Goal: Information Seeking & Learning: Find specific fact

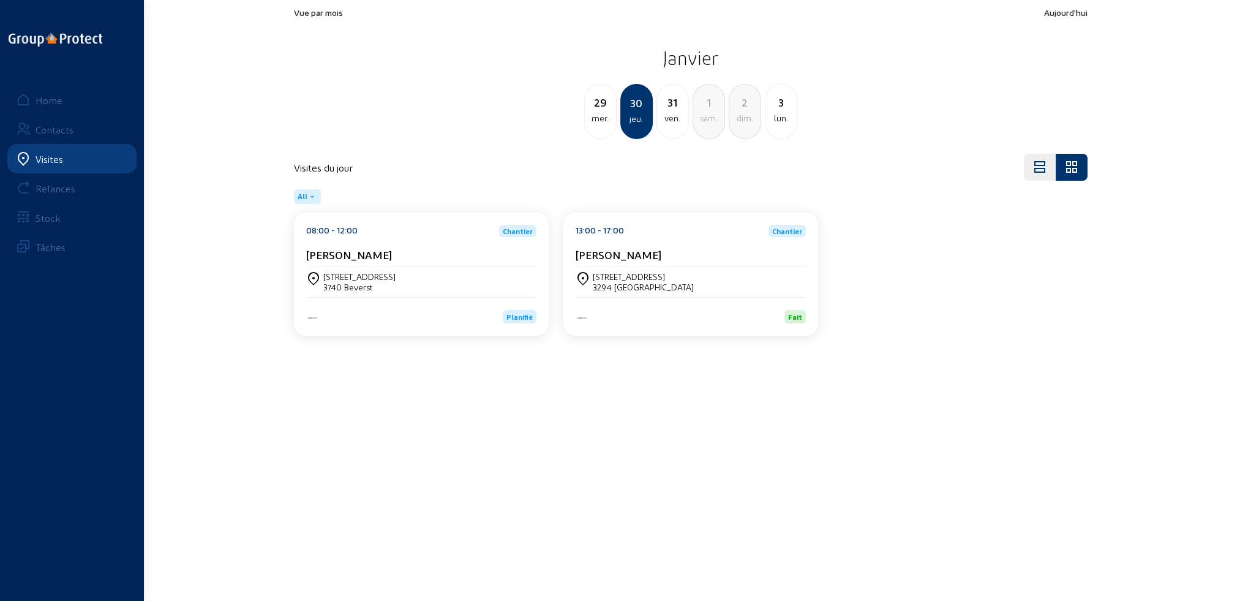
click at [48, 159] on div "Visites" at bounding box center [50, 159] width 28 height 12
click at [50, 99] on div "Home" at bounding box center [49, 100] width 27 height 12
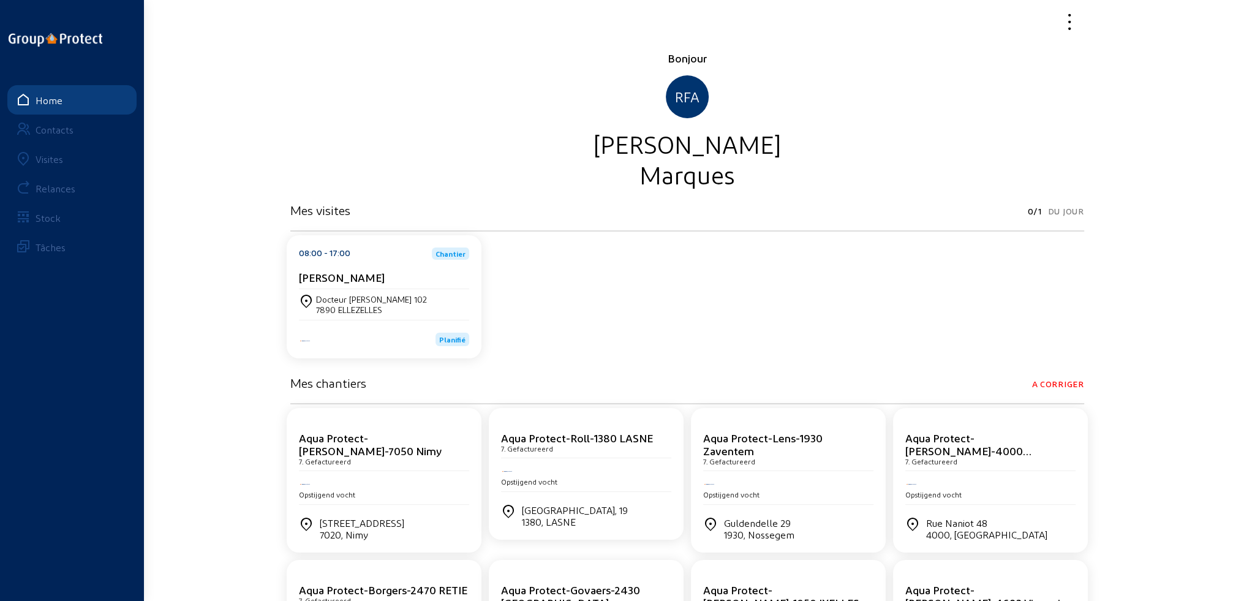
click at [51, 160] on div "Visites" at bounding box center [50, 159] width 28 height 12
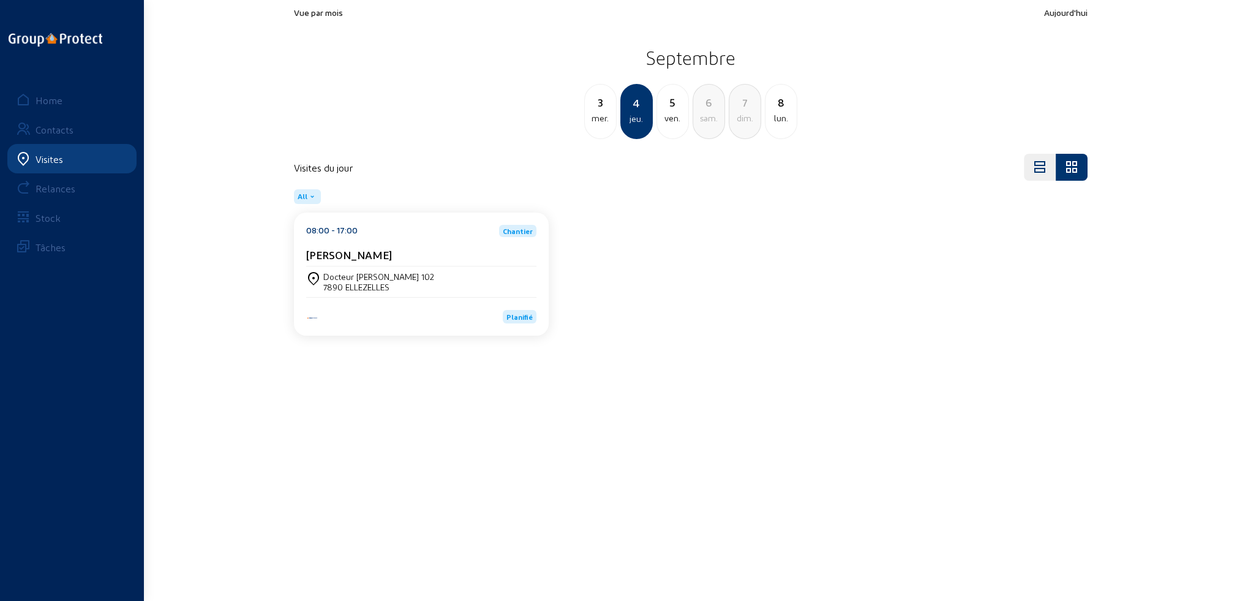
click at [677, 119] on div "ven." at bounding box center [672, 118] width 31 height 15
click at [356, 279] on div "[GEOGRAPHIC_DATA]" at bounding box center [363, 276] width 80 height 10
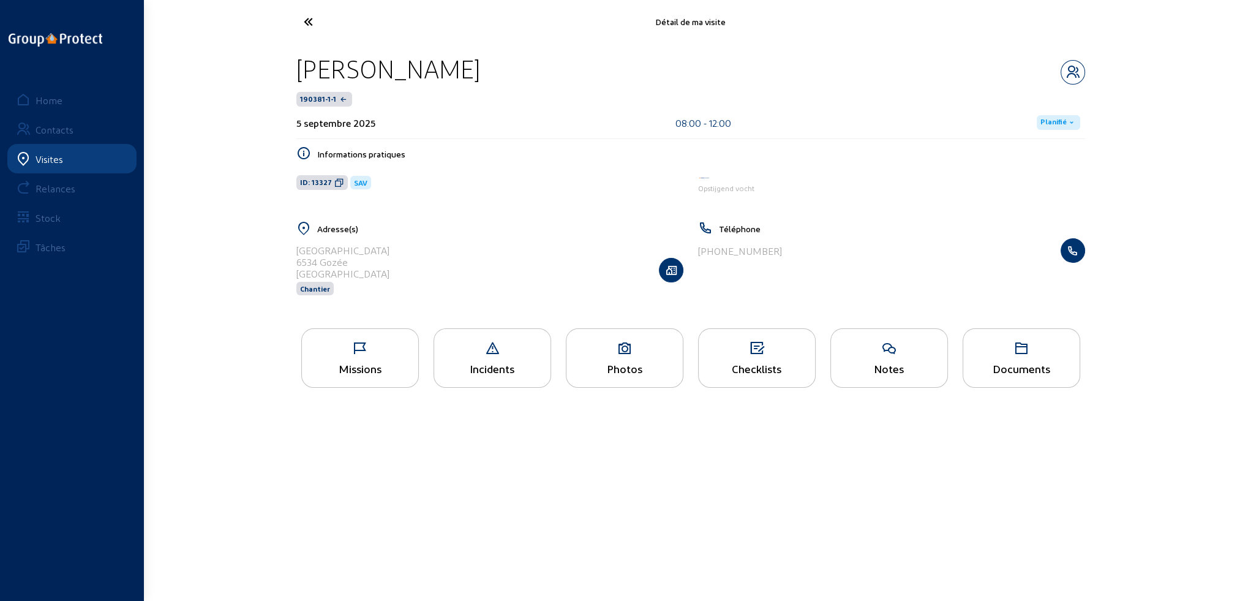
click at [370, 355] on icon at bounding box center [360, 348] width 116 height 15
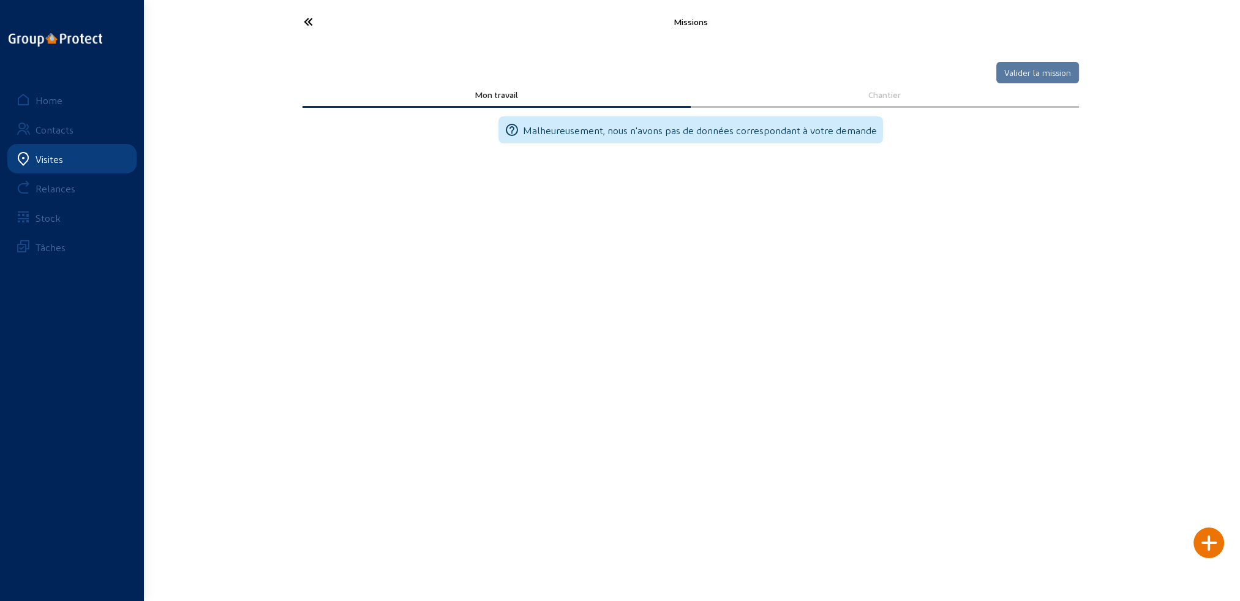
click at [306, 18] on icon at bounding box center [354, 21] width 113 height 21
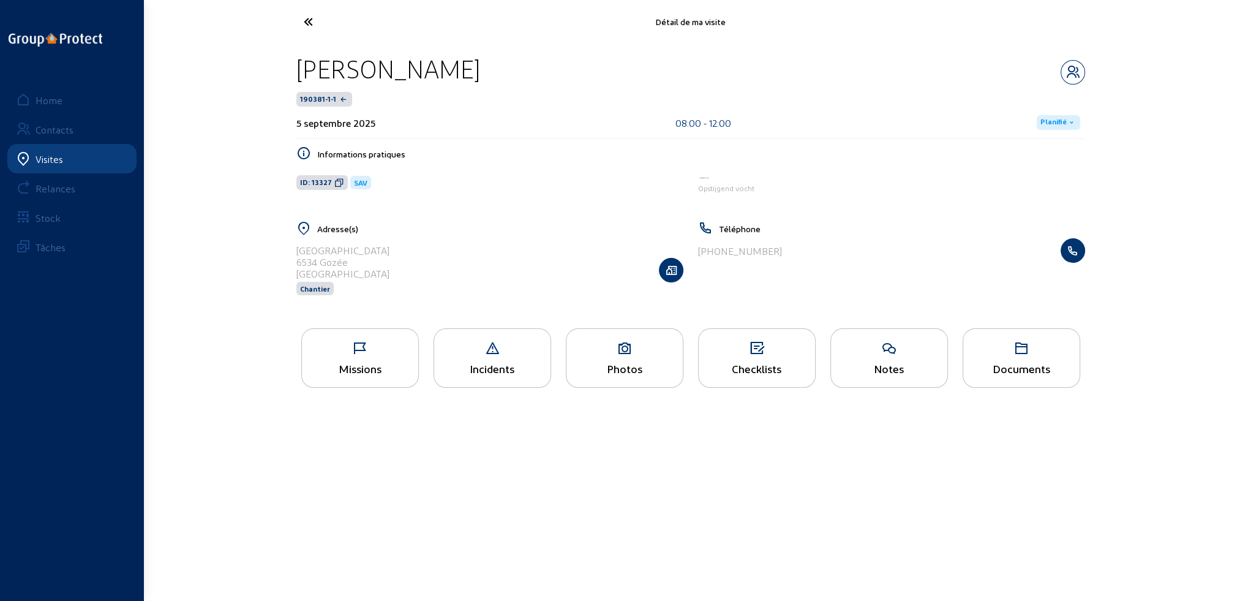
click at [874, 362] on div "Notes" at bounding box center [889, 368] width 116 height 13
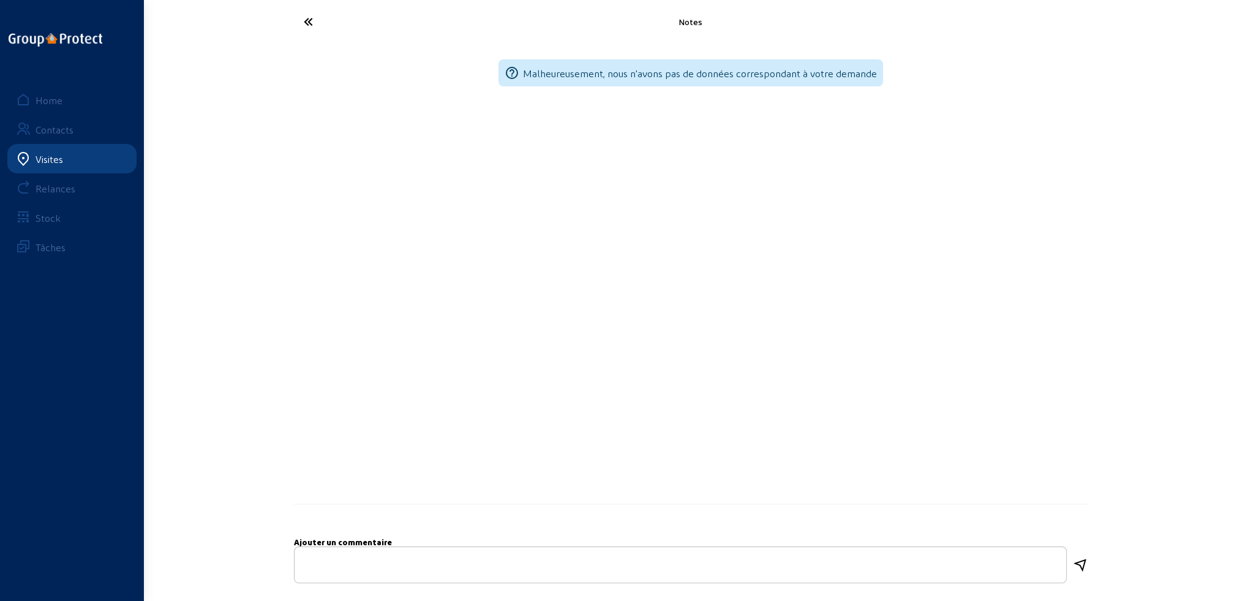
click at [310, 21] on icon at bounding box center [354, 21] width 113 height 21
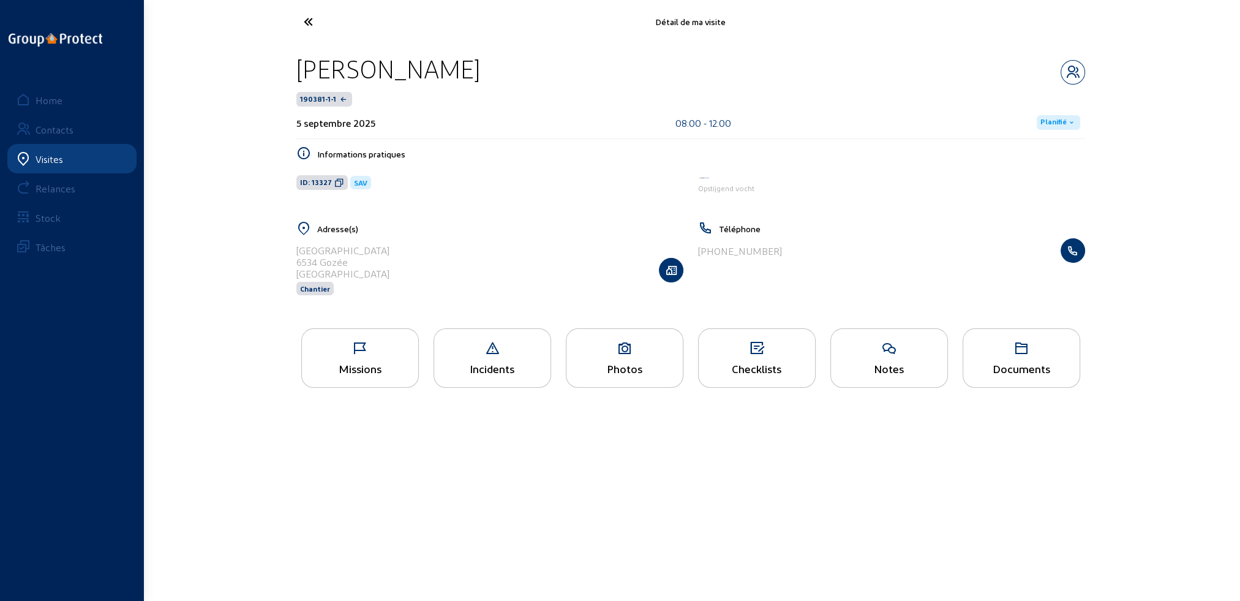
click at [514, 367] on div "Incidents" at bounding box center [492, 368] width 116 height 13
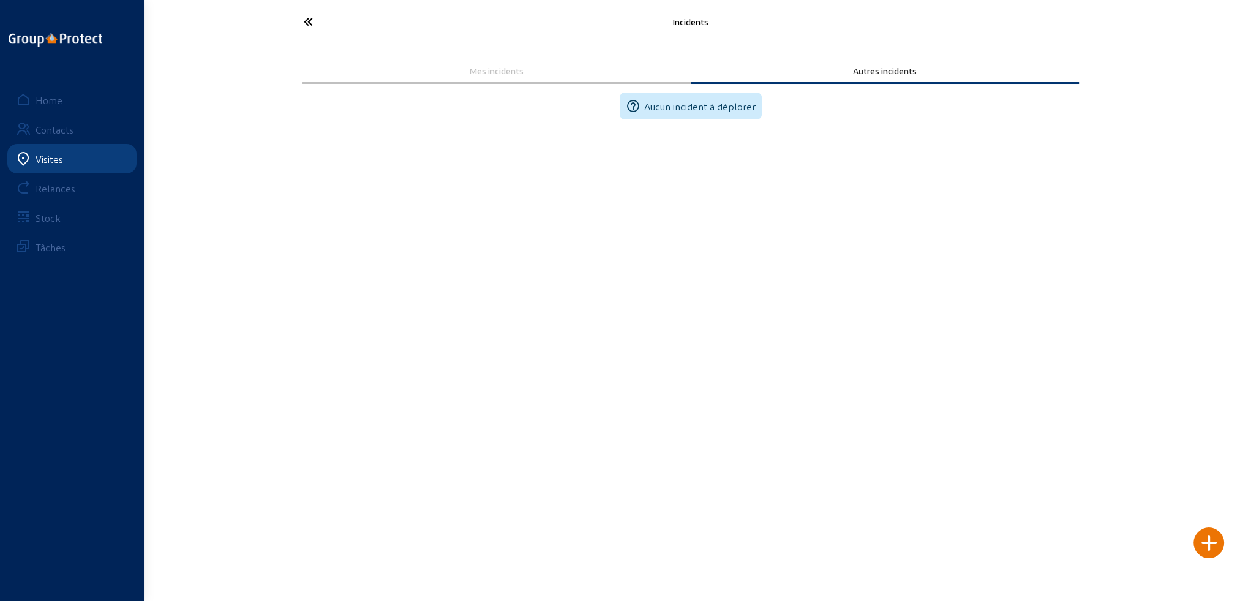
click at [306, 22] on icon at bounding box center [354, 21] width 113 height 21
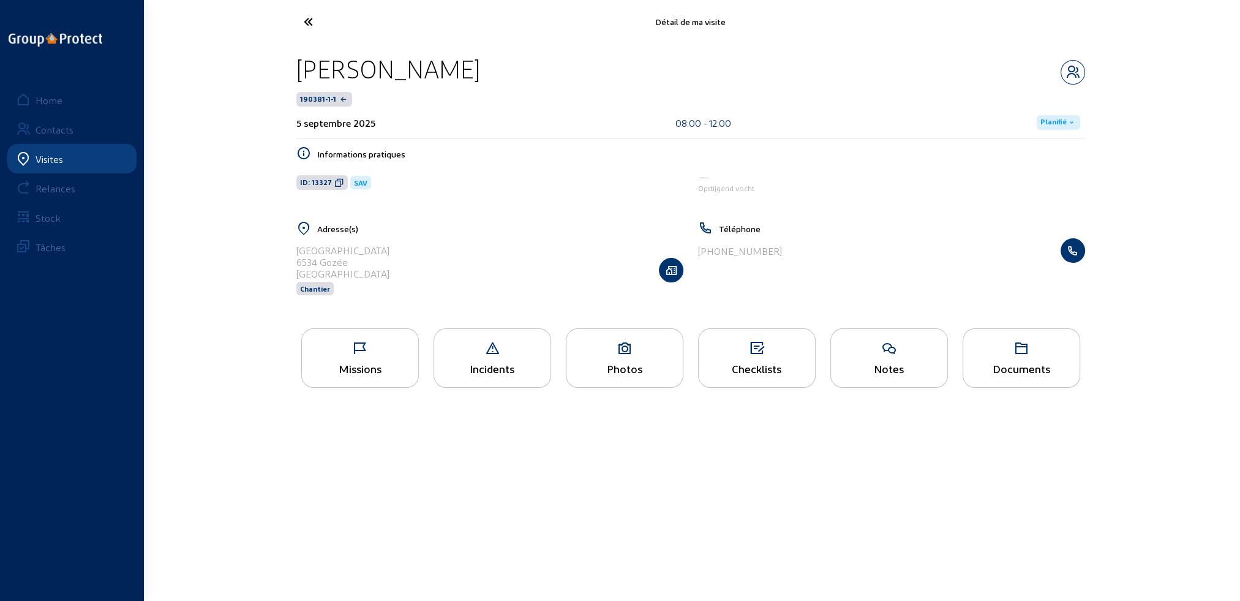
click at [628, 366] on div "Photos" at bounding box center [624, 368] width 116 height 13
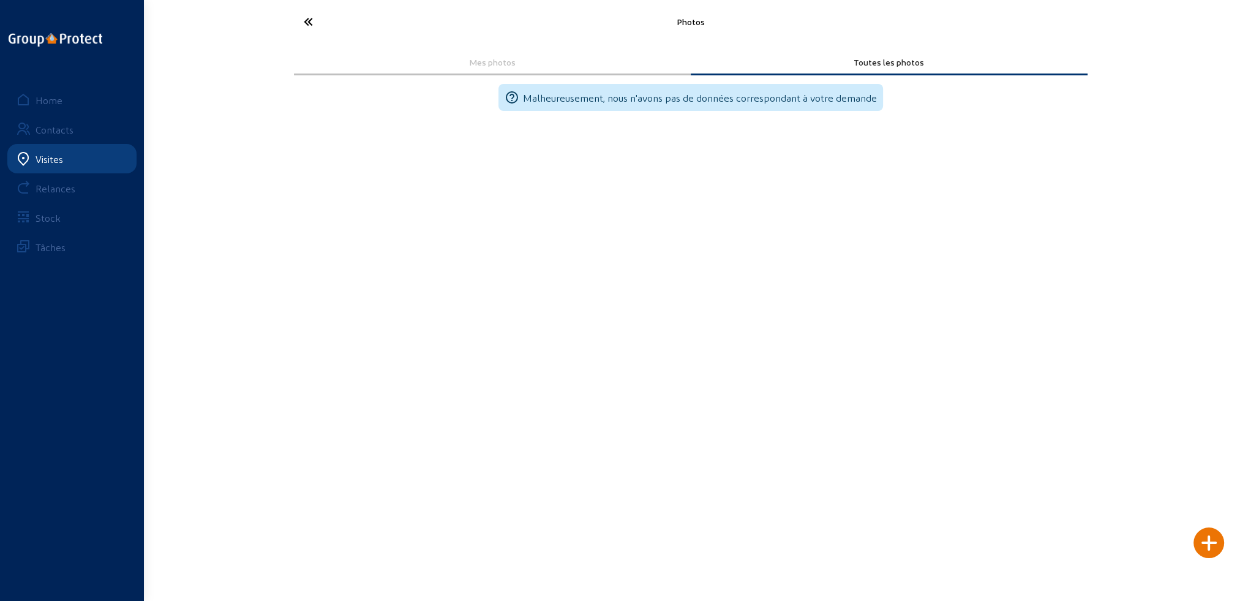
click at [309, 21] on icon at bounding box center [354, 21] width 113 height 21
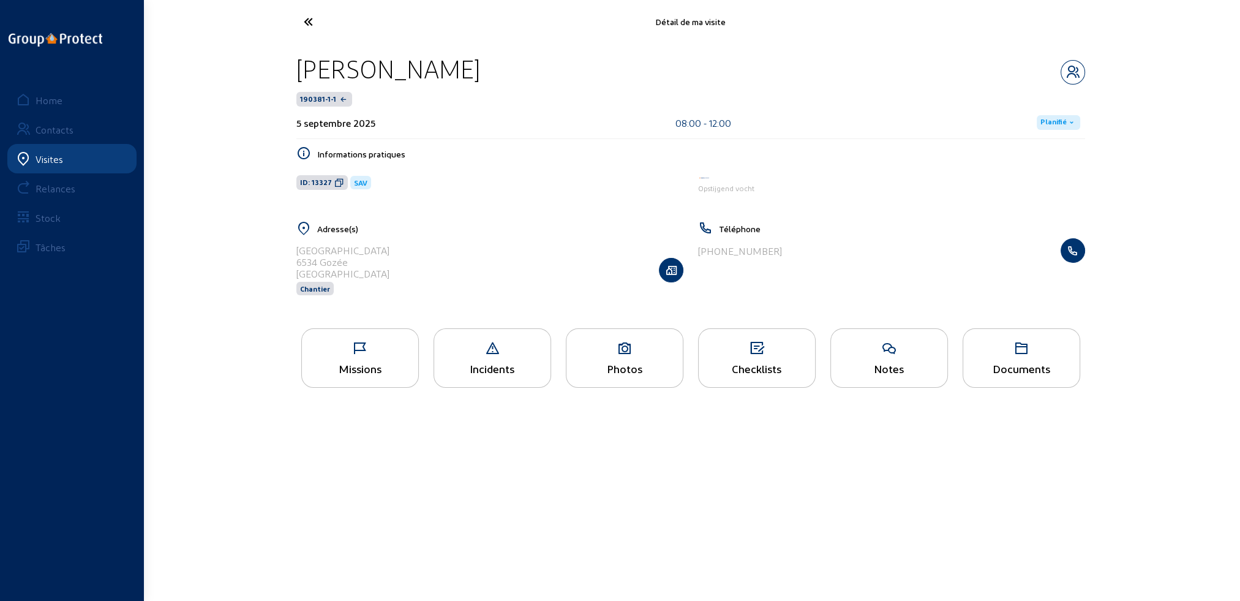
click at [985, 367] on div "Documents" at bounding box center [1021, 368] width 116 height 13
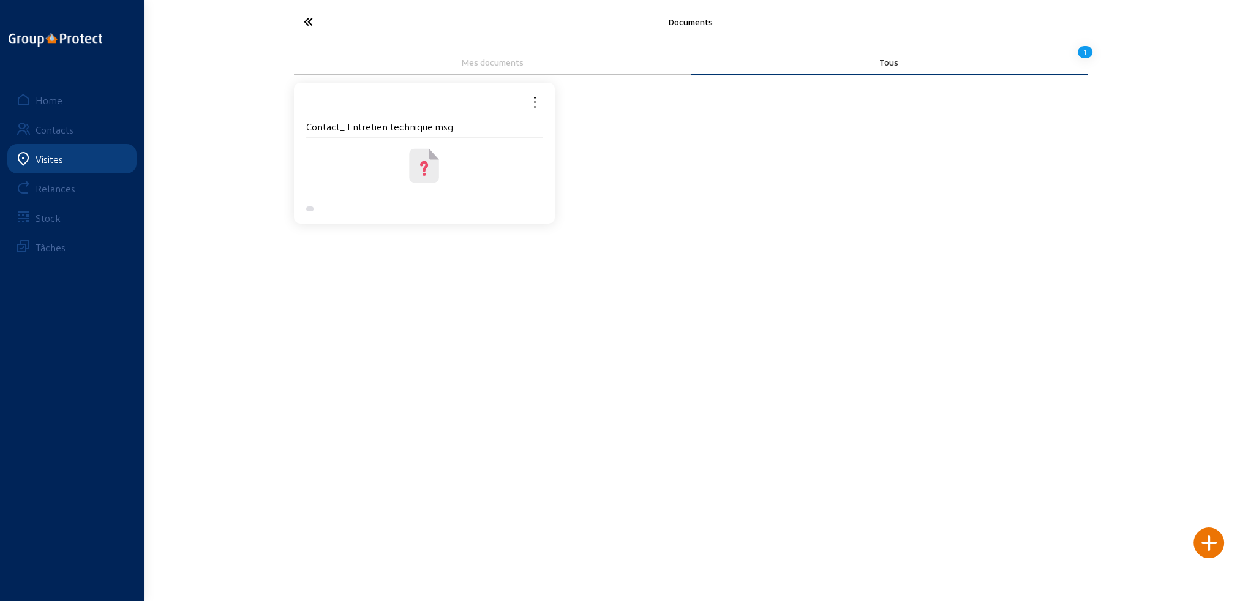
click at [419, 159] on icon at bounding box center [425, 166] width 30 height 34
click at [304, 20] on icon at bounding box center [354, 21] width 113 height 21
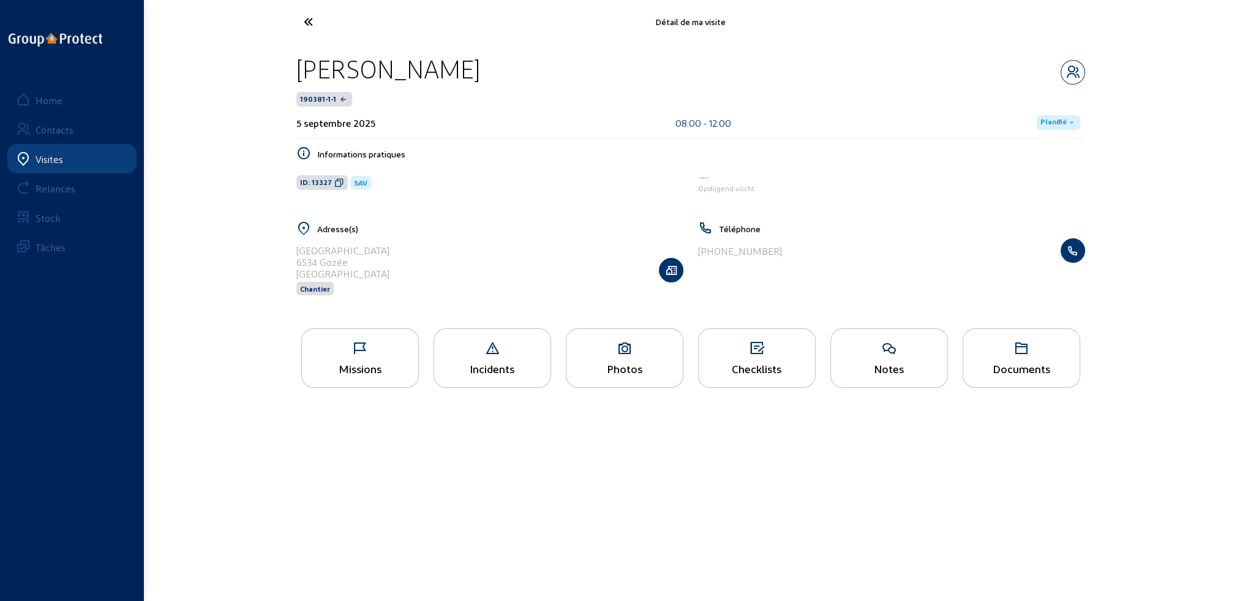
click at [306, 20] on icon at bounding box center [354, 21] width 113 height 21
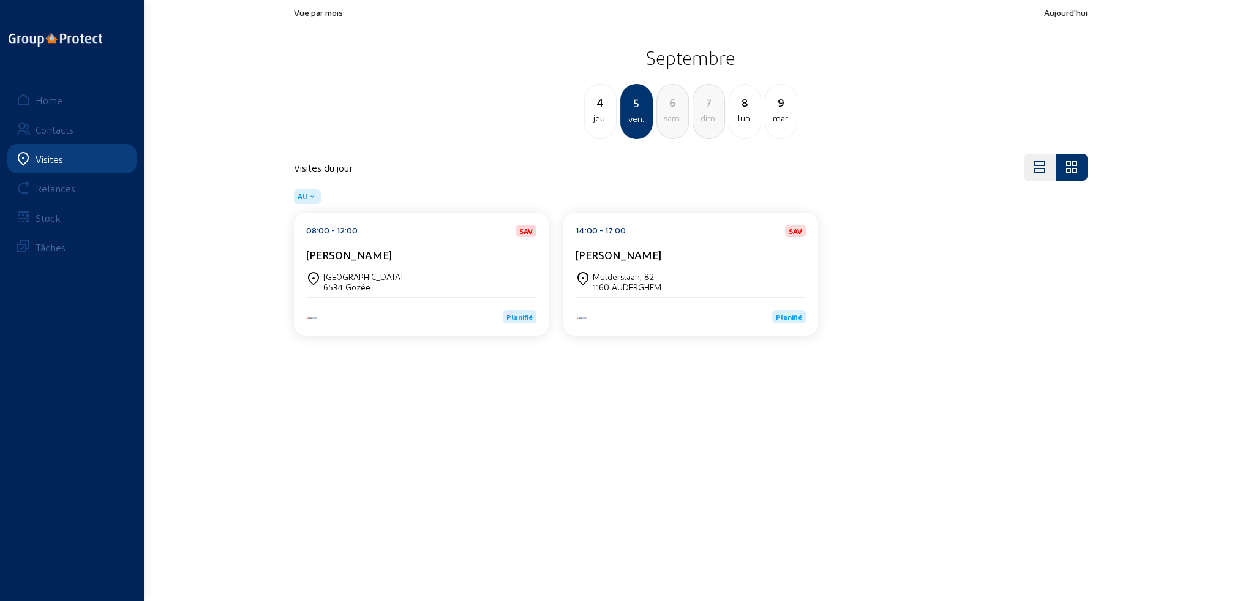
click at [642, 282] on div "1160 AUDERGHEM" at bounding box center [627, 287] width 69 height 10
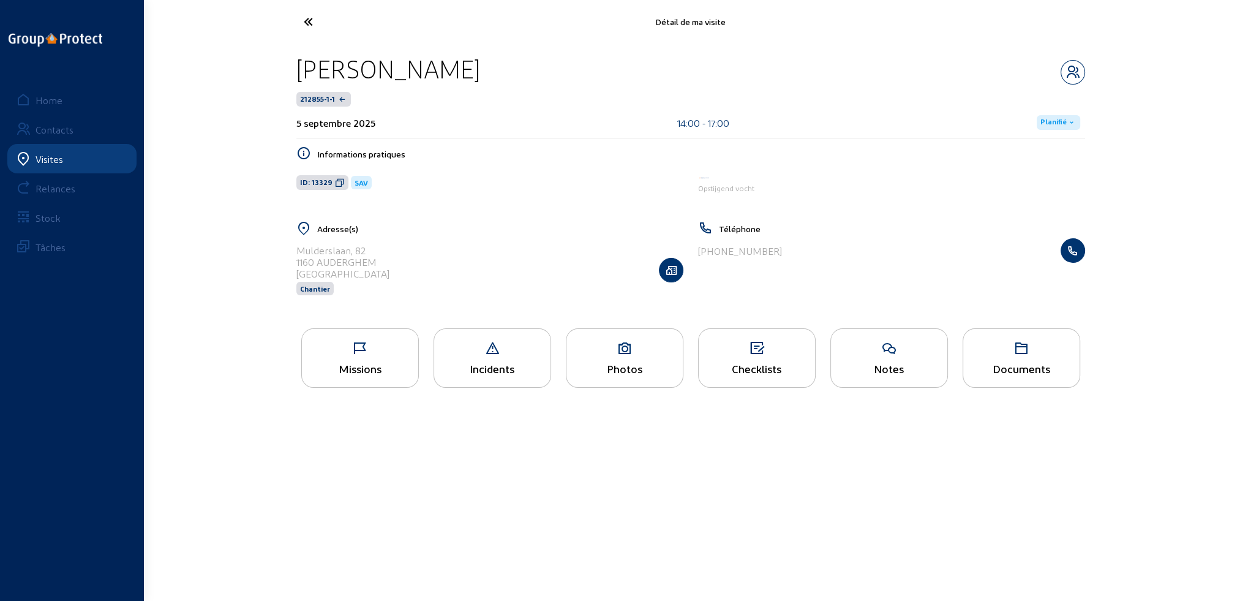
click at [362, 364] on div "Missions" at bounding box center [360, 368] width 116 height 13
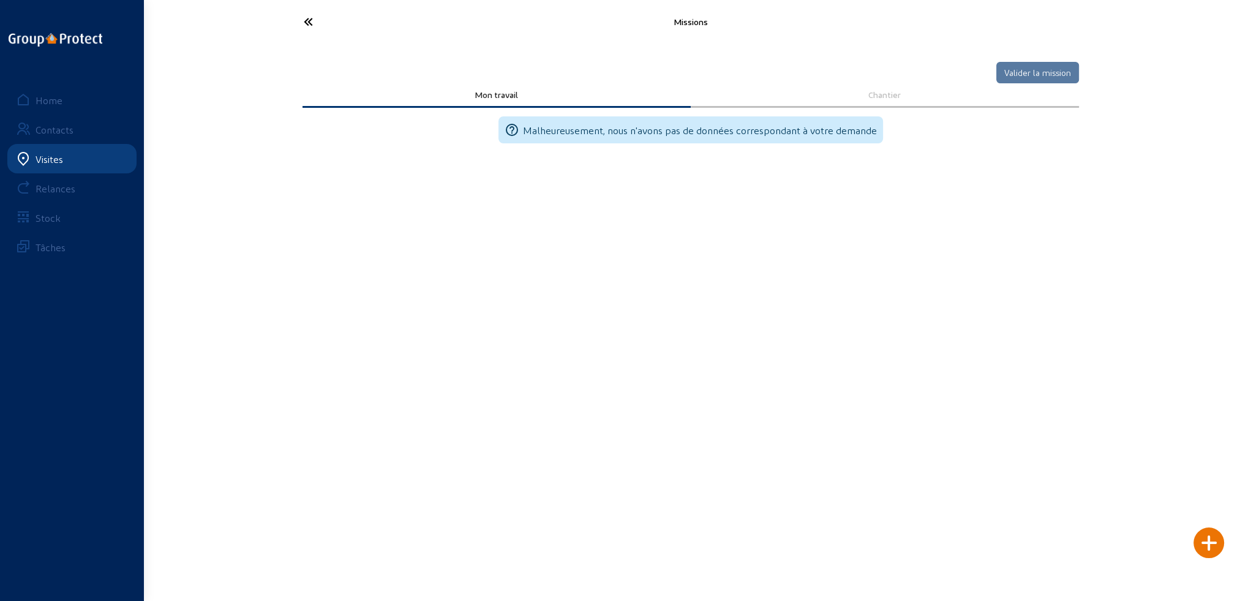
click at [304, 16] on icon at bounding box center [354, 21] width 113 height 21
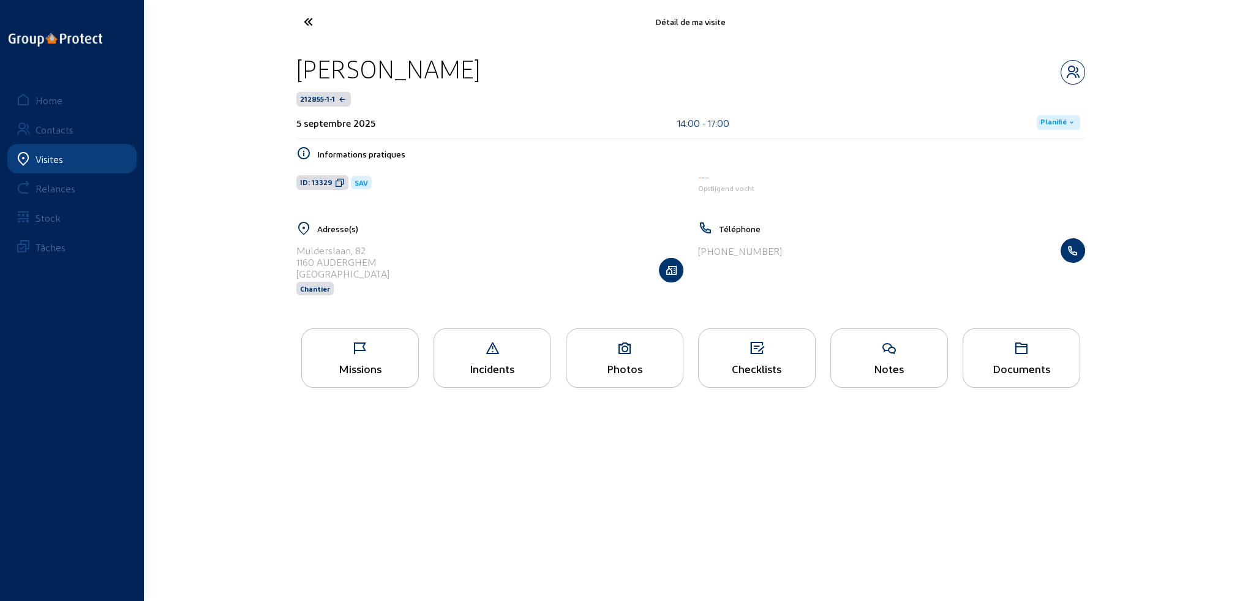
click at [905, 353] on icon at bounding box center [889, 348] width 116 height 15
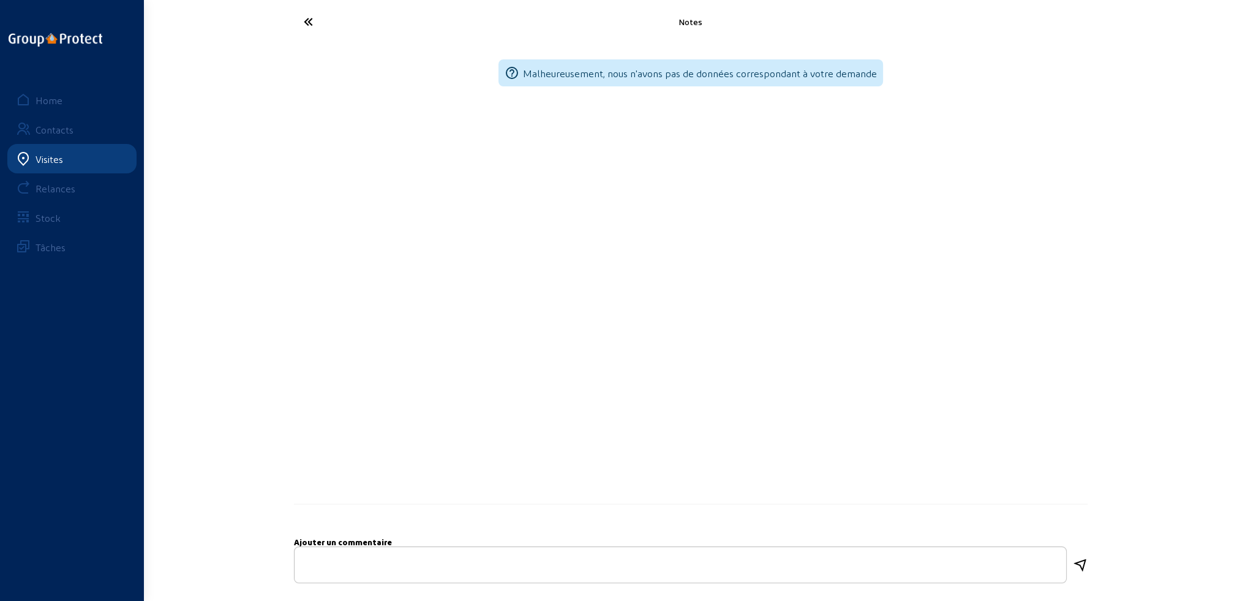
click at [307, 20] on icon at bounding box center [354, 21] width 113 height 21
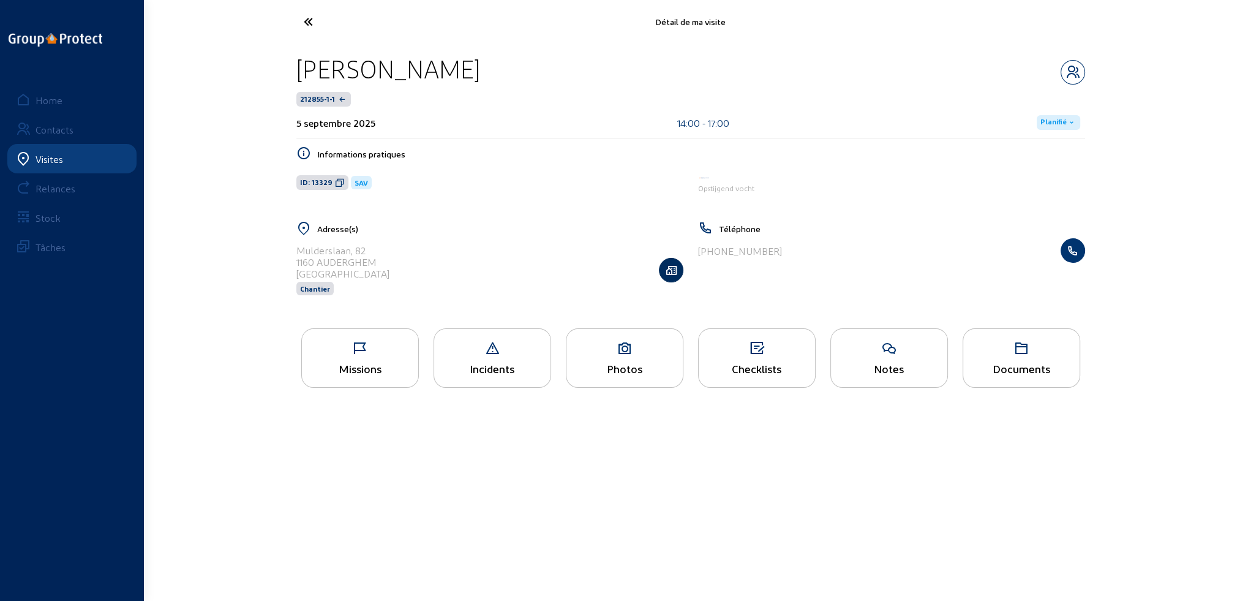
click at [667, 269] on icon "button" at bounding box center [670, 270] width 23 height 12
drag, startPoint x: 302, startPoint y: 247, endPoint x: 394, endPoint y: 246, distance: 92.5
click at [394, 246] on div "Mulderslaan, 82 1160 AUDERGHEM Belgique Chantier" at bounding box center [489, 269] width 387 height 63
copy div "Mulderslaan, 82"
drag, startPoint x: 297, startPoint y: 261, endPoint x: 387, endPoint y: 262, distance: 90.0
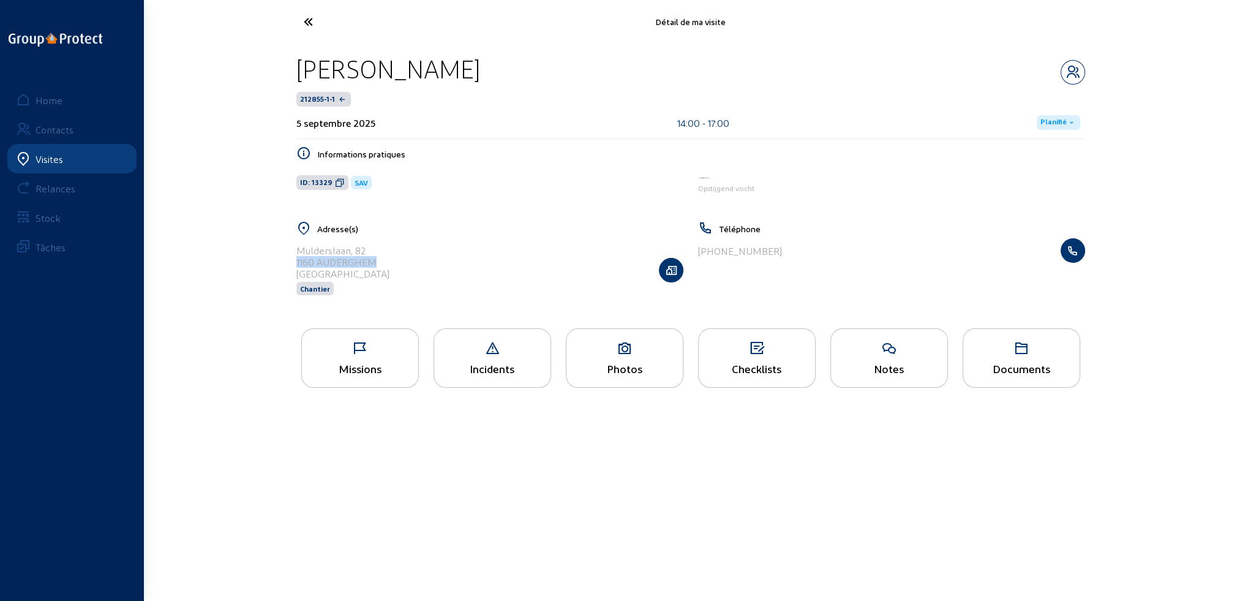
click at [387, 262] on div "Mulderslaan, 82 1160 AUDERGHEM Belgique Chantier" at bounding box center [489, 269] width 387 height 63
copy div "1160 AUDERGHEM"
drag, startPoint x: 297, startPoint y: 65, endPoint x: 476, endPoint y: 69, distance: 178.8
click at [476, 69] on div "[PERSON_NAME]" at bounding box center [388, 68] width 184 height 31
copy div "[PERSON_NAME]"
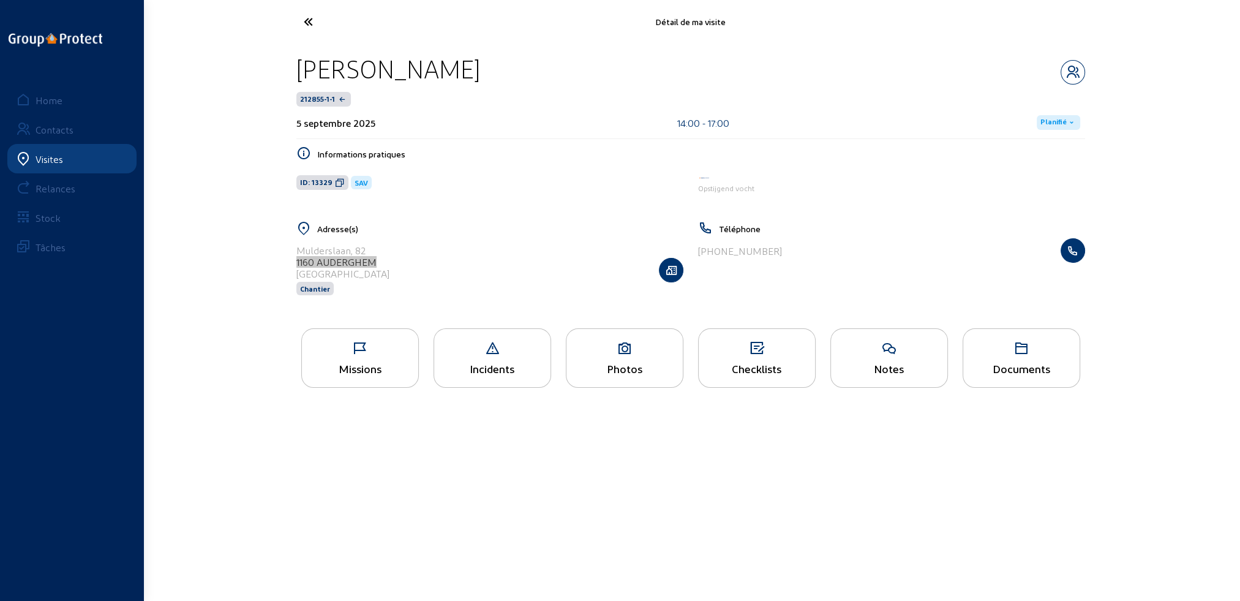
click at [306, 18] on icon at bounding box center [354, 21] width 113 height 21
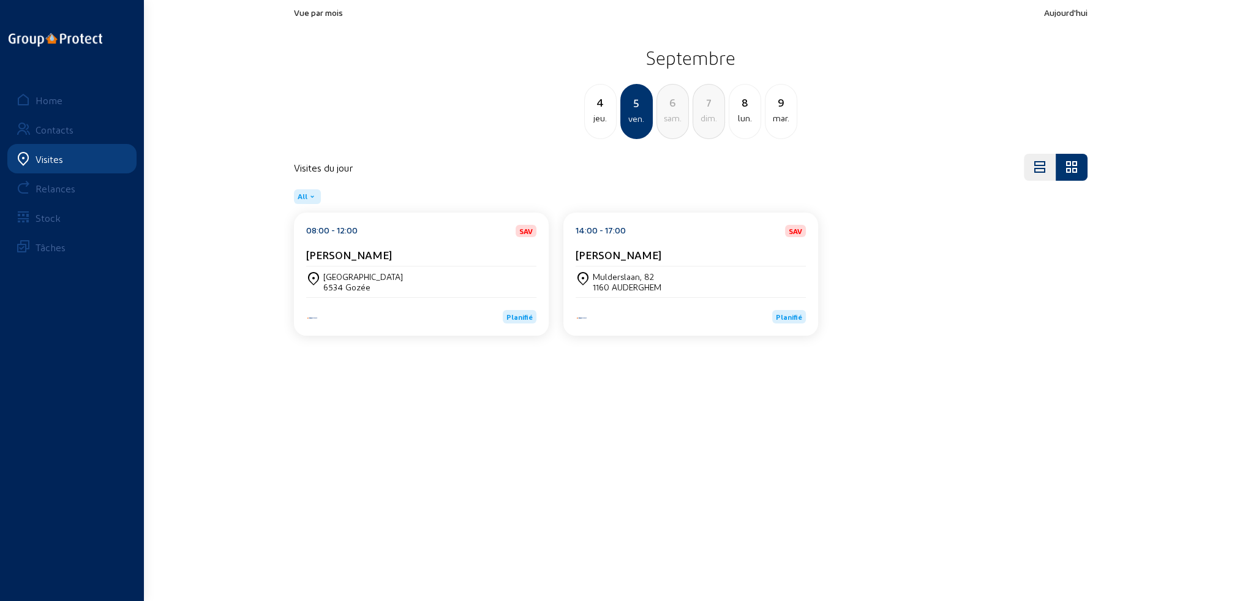
click at [664, 251] on div "[PERSON_NAME]" at bounding box center [691, 254] width 230 height 13
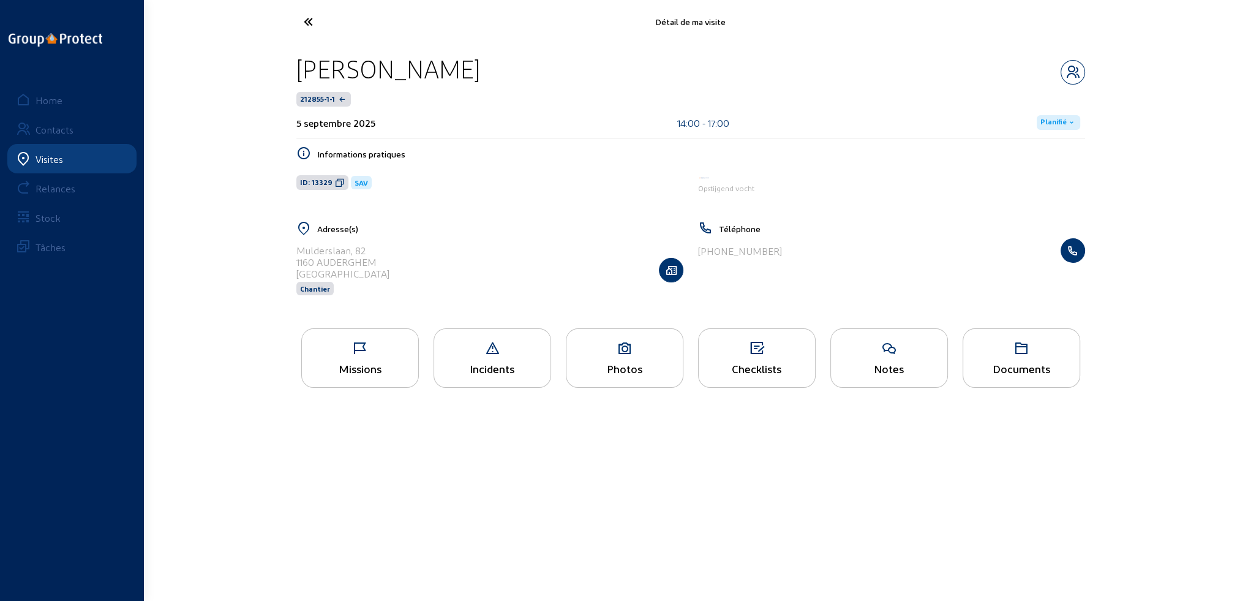
click at [310, 18] on icon at bounding box center [354, 21] width 113 height 21
drag, startPoint x: 296, startPoint y: 250, endPoint x: 389, endPoint y: 247, distance: 93.1
click at [389, 247] on div "[STREET_ADDRESS] Chantier" at bounding box center [489, 269] width 387 height 63
copy div "[GEOGRAPHIC_DATA]"
click at [616, 357] on div "Photos" at bounding box center [625, 357] width 118 height 59
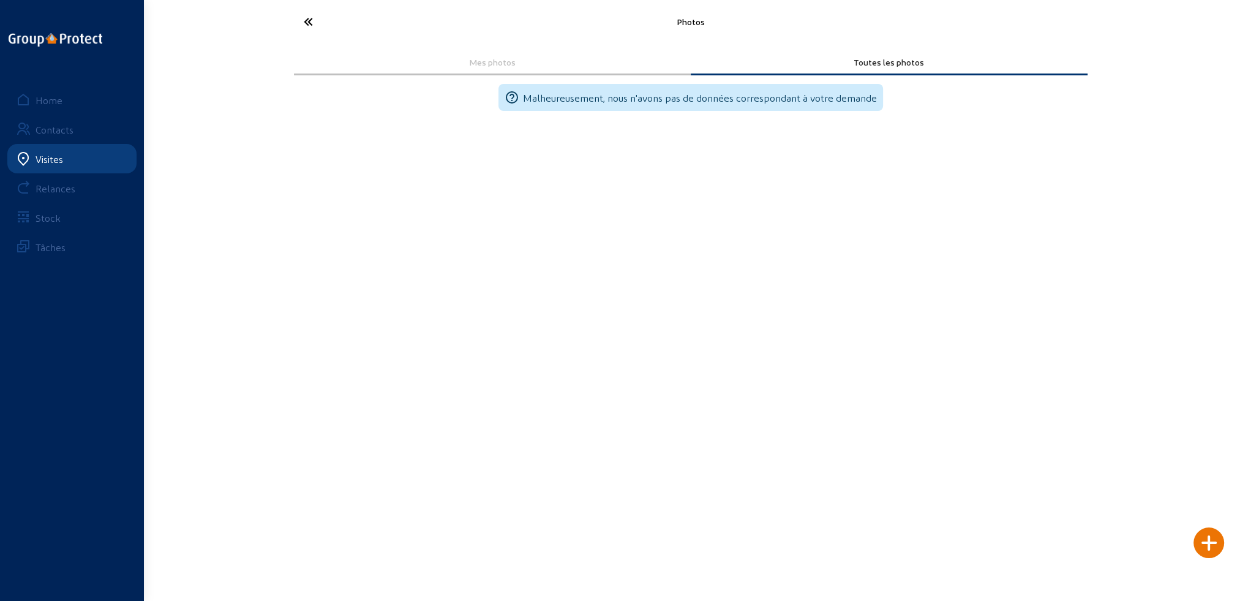
click at [309, 21] on icon at bounding box center [354, 21] width 113 height 21
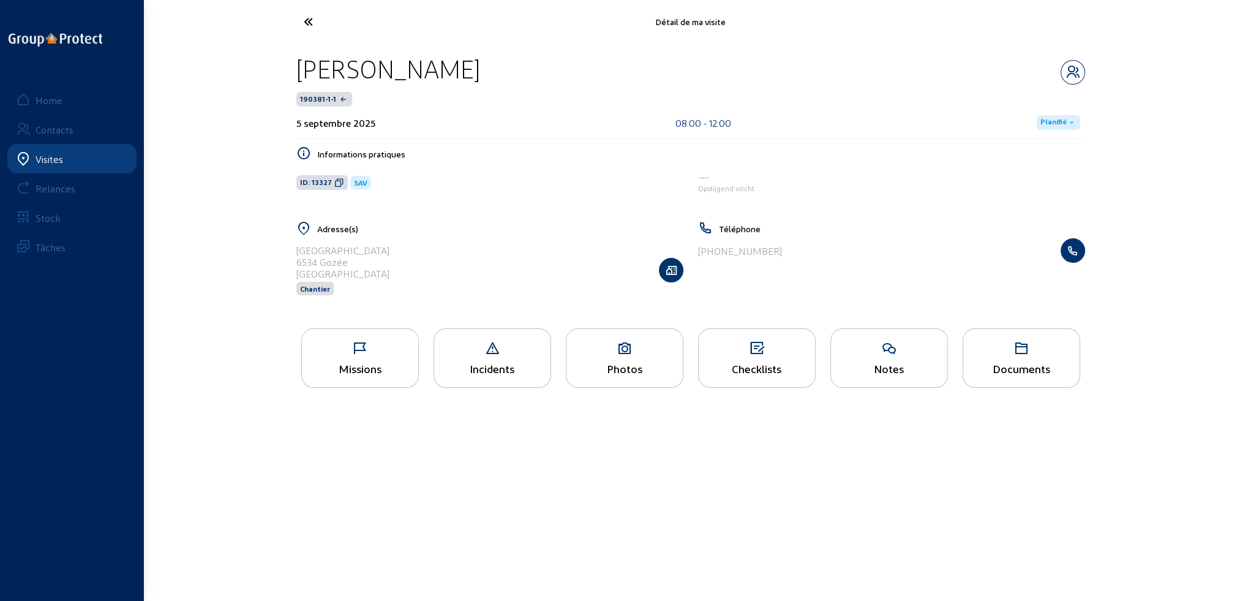
drag, startPoint x: 296, startPoint y: 250, endPoint x: 397, endPoint y: 251, distance: 100.4
click at [397, 251] on div "[STREET_ADDRESS] Chantier" at bounding box center [489, 269] width 387 height 63
copy div "[GEOGRAPHIC_DATA]"
drag, startPoint x: 296, startPoint y: 260, endPoint x: 355, endPoint y: 260, distance: 58.8
click at [355, 260] on div "6534 Gozée" at bounding box center [342, 262] width 93 height 12
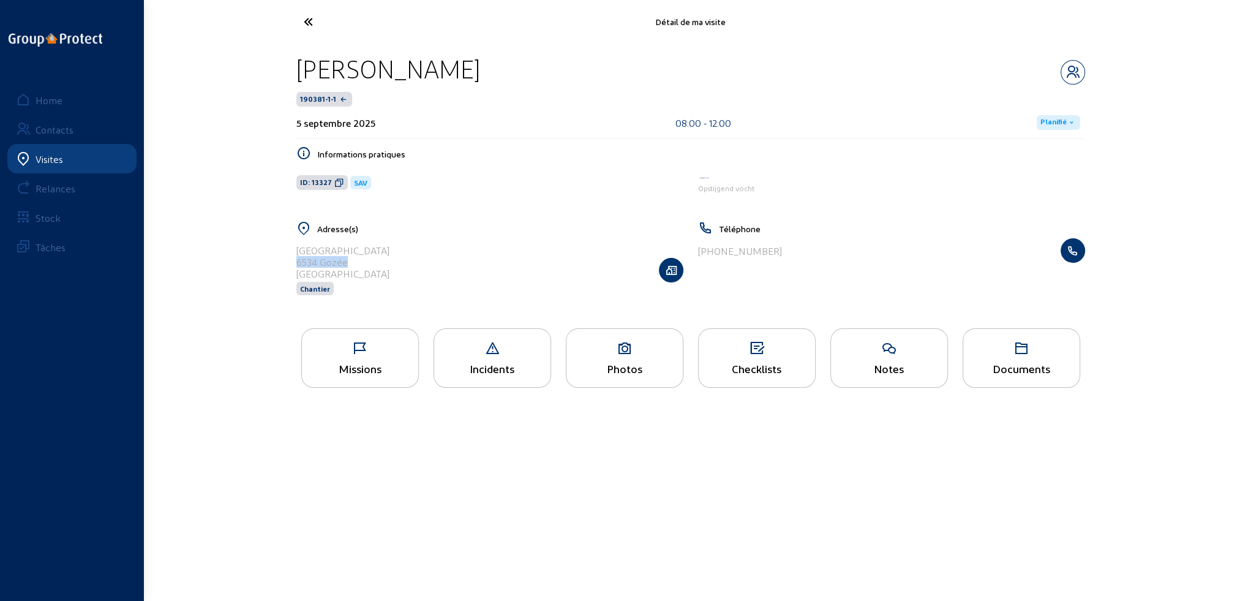
copy div "6534 Gozée"
drag, startPoint x: 296, startPoint y: 68, endPoint x: 489, endPoint y: 66, distance: 192.3
click at [489, 66] on div "[PERSON_NAME]" at bounding box center [690, 68] width 789 height 31
copy div "[PERSON_NAME]"
